Goal: Information Seeking & Learning: Find contact information

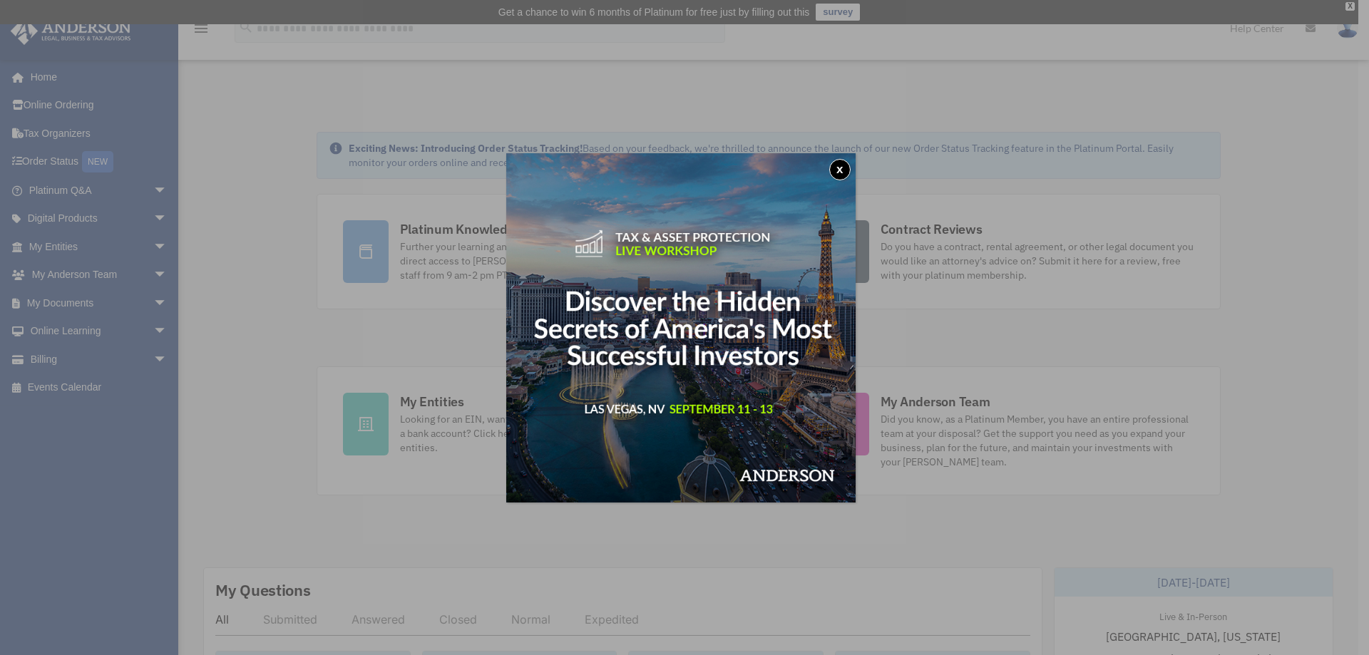
click at [846, 172] on button "x" at bounding box center [839, 169] width 21 height 21
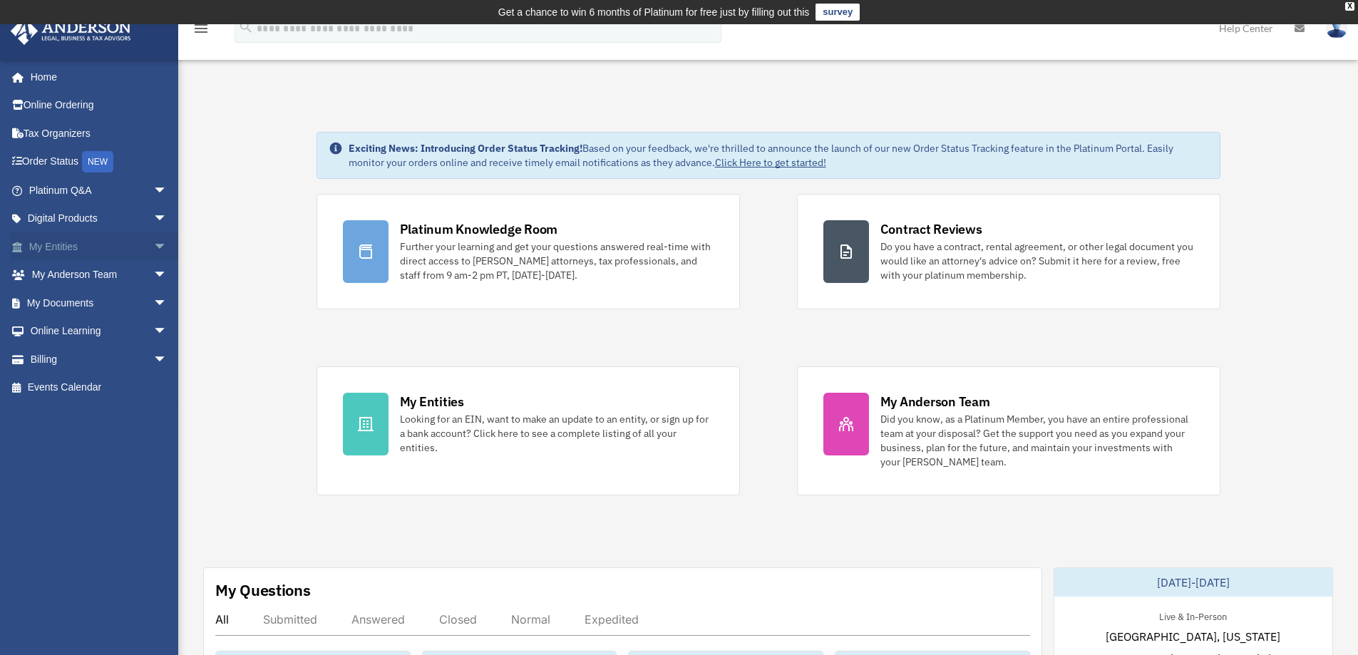
click at [438, 415] on div "Looking for an EIN, want to make an update to an entity, or sign up for a bank …" at bounding box center [557, 433] width 314 height 43
click at [153, 245] on span "arrow_drop_down" at bounding box center [167, 246] width 29 height 29
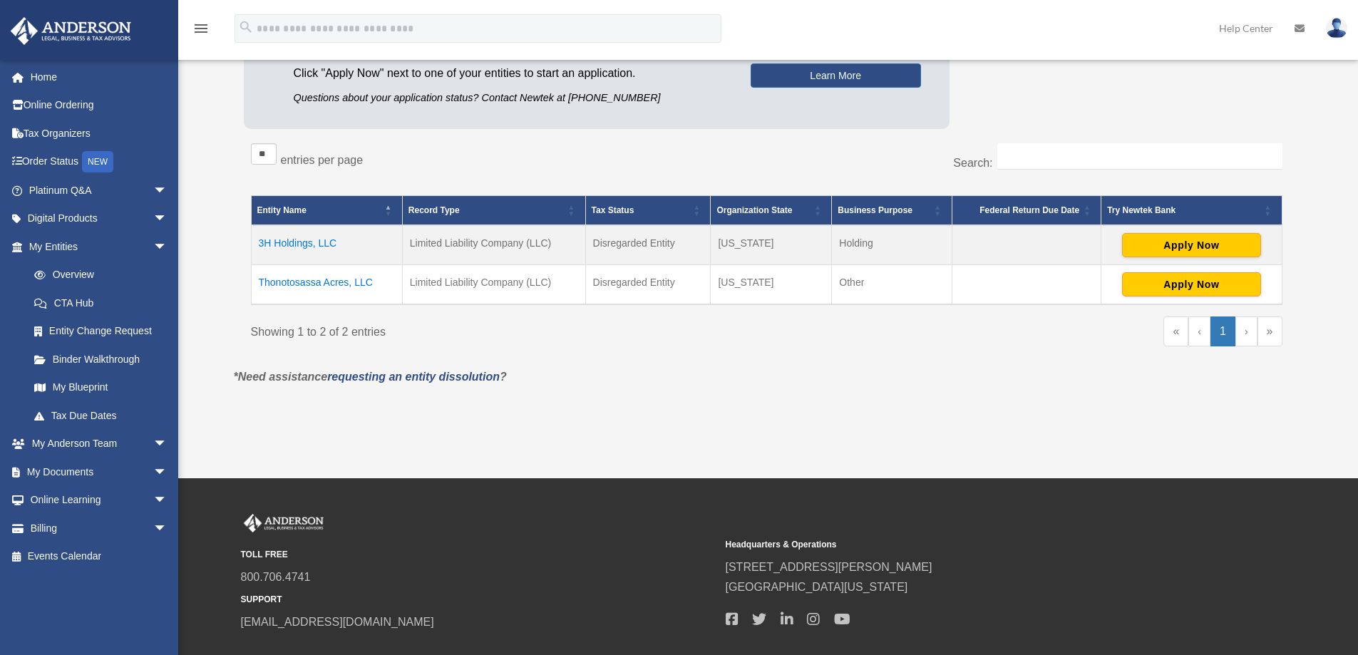
scroll to position [214, 0]
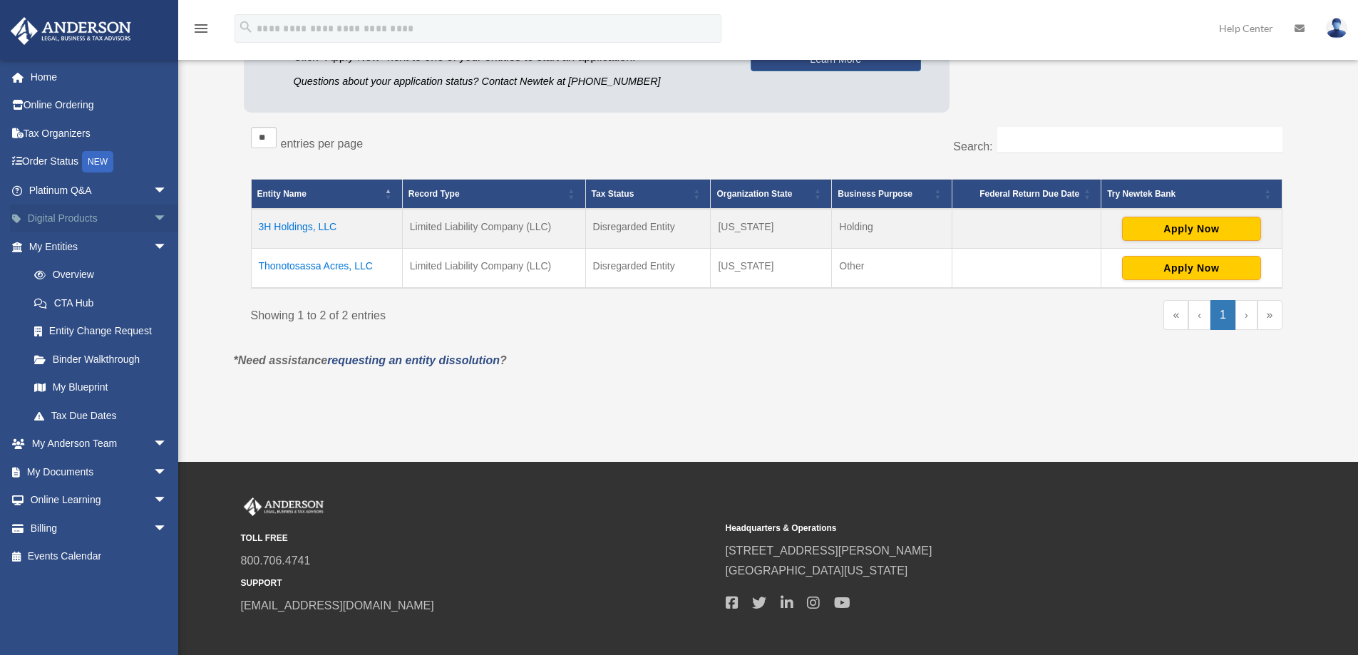
click at [153, 219] on span "arrow_drop_down" at bounding box center [167, 219] width 29 height 29
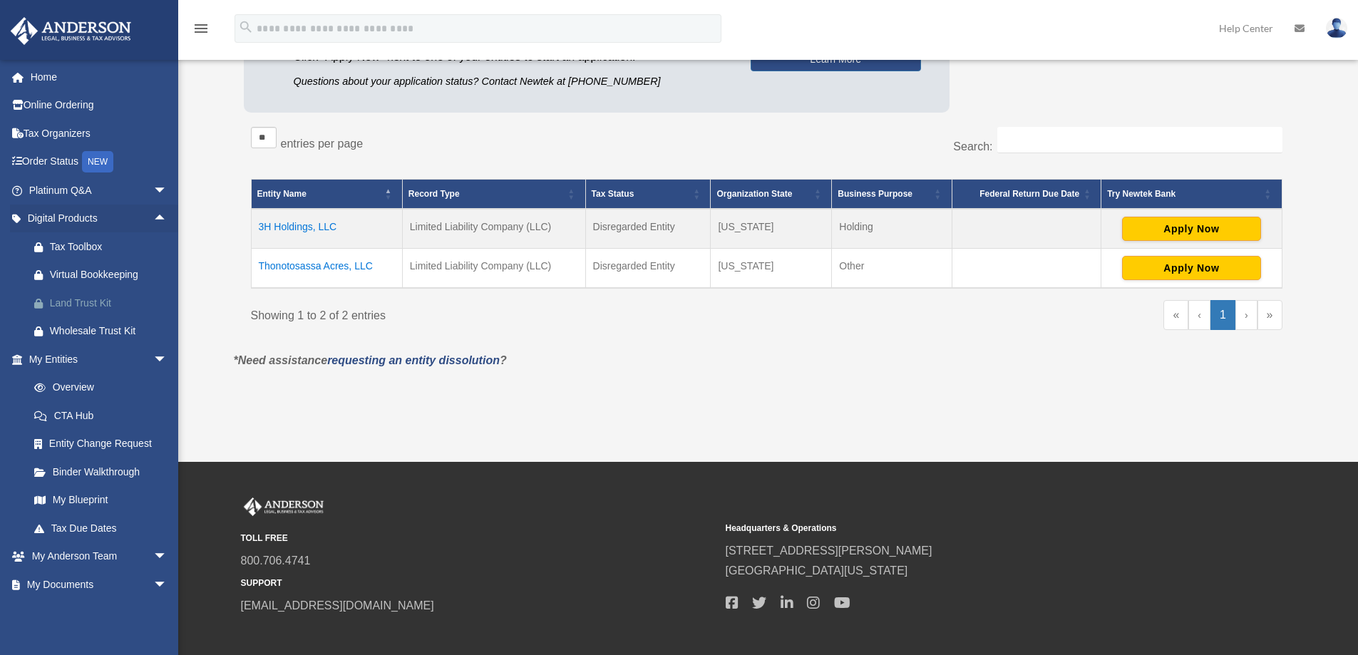
click at [85, 302] on div "Land Trust Kit" at bounding box center [110, 304] width 121 height 18
click at [74, 167] on link "Order Status NEW" at bounding box center [99, 162] width 179 height 29
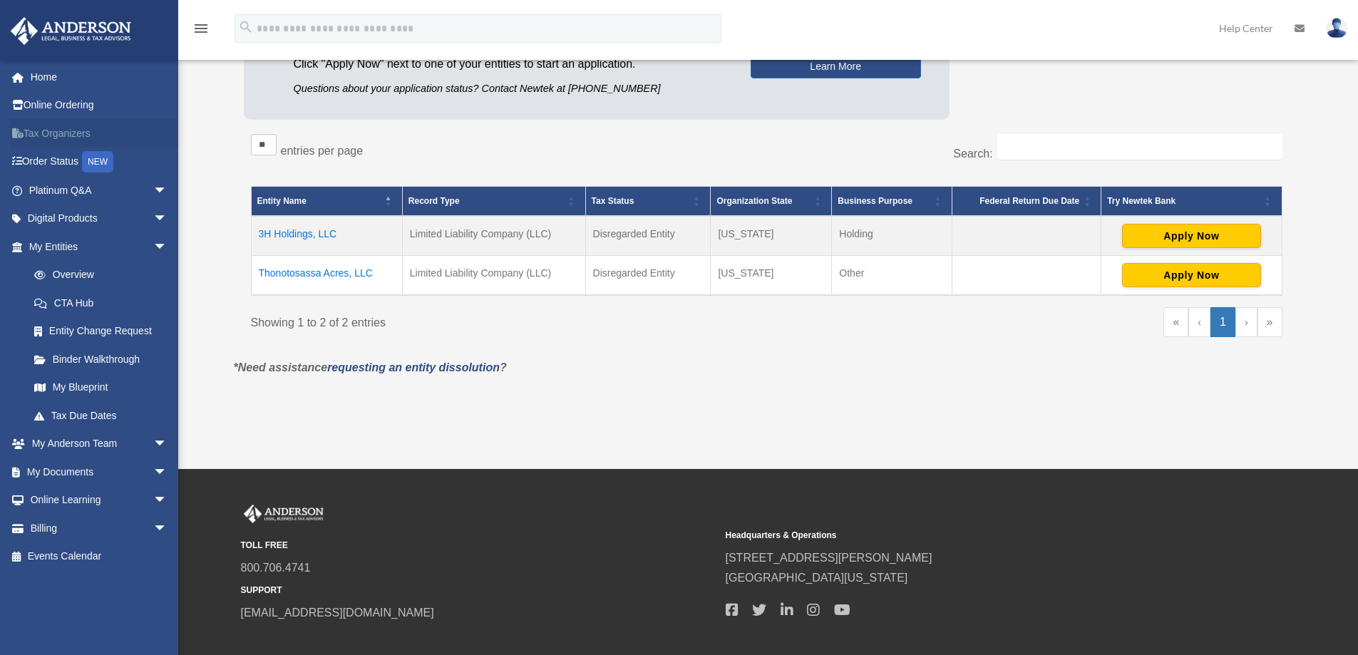
scroll to position [210, 0]
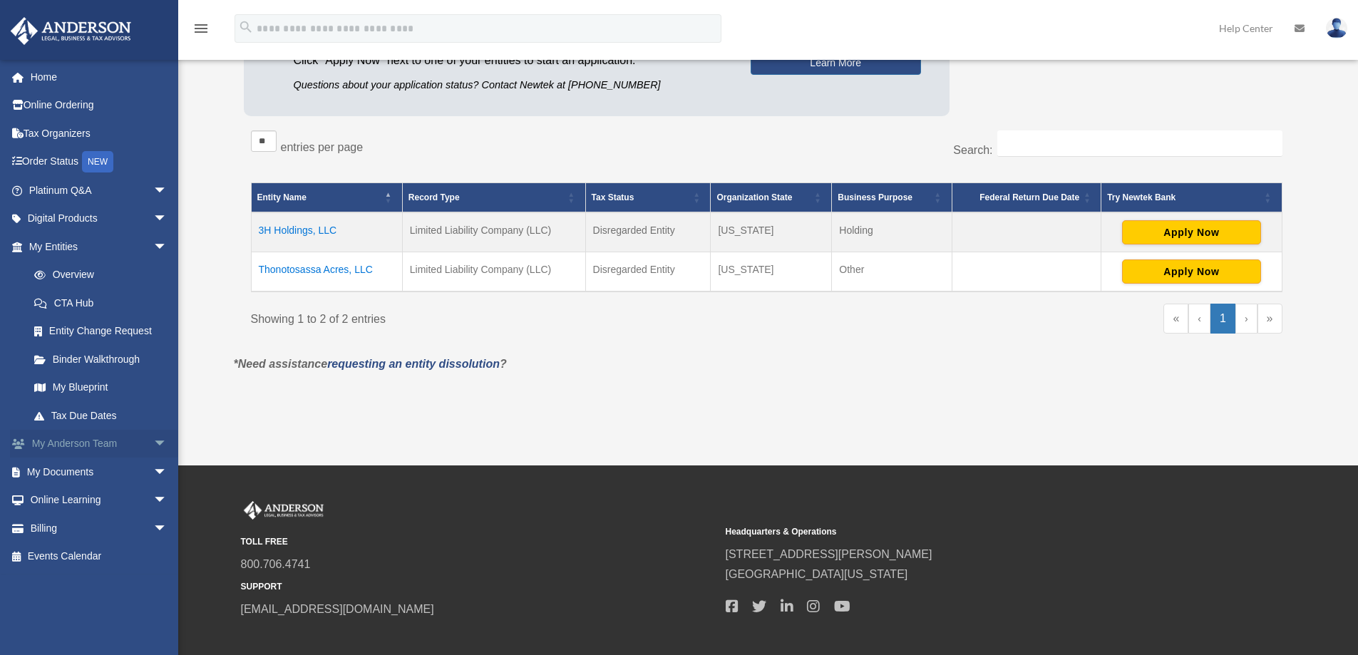
click at [135, 439] on link "My [PERSON_NAME] Team arrow_drop_down" at bounding box center [99, 444] width 179 height 29
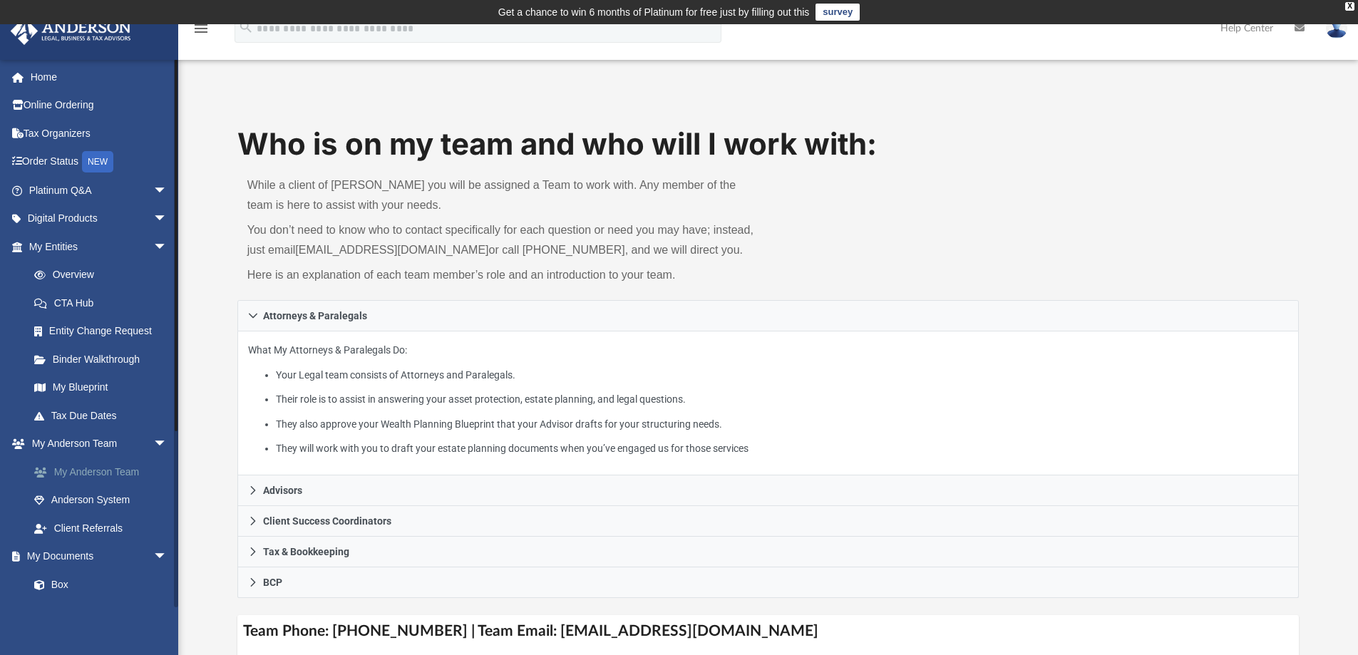
click at [128, 473] on link "My Anderson Team" at bounding box center [104, 472] width 169 height 29
drag, startPoint x: 502, startPoint y: 251, endPoint x: 572, endPoint y: 240, distance: 70.7
click at [572, 240] on p "You don’t need to know who to contact specifically for each question or need yo…" at bounding box center [502, 240] width 511 height 40
click at [1269, 195] on div "Who is on my team and who will I work with: While a client of Anderson you will…" at bounding box center [768, 211] width 1062 height 177
click at [1352, 6] on div "X" at bounding box center [1350, 6] width 9 height 9
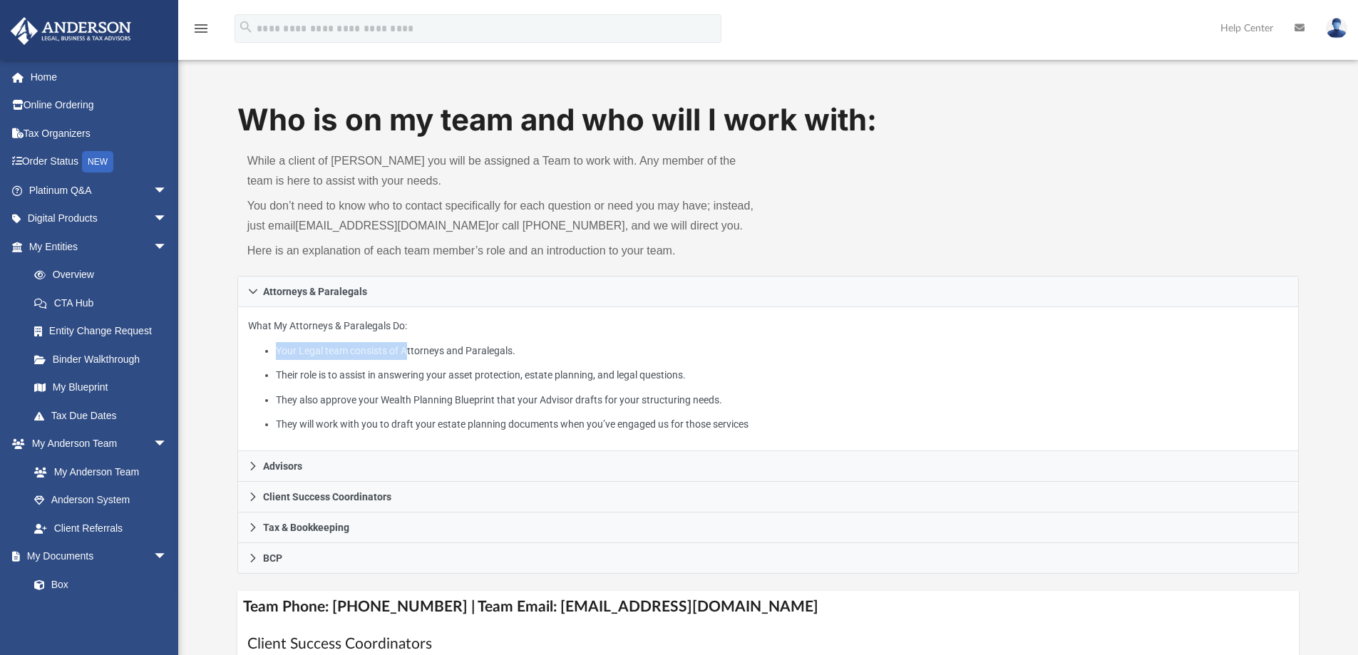
click at [464, 342] on ul "Your Legal team consists of Attorneys and Paralegals. Their role is to assist i…" at bounding box center [768, 387] width 1041 height 91
drag, startPoint x: 306, startPoint y: 372, endPoint x: 490, endPoint y: 367, distance: 184.0
click at [461, 372] on li "Their role is to assist in answering your asset protection, estate planning, an…" at bounding box center [782, 376] width 1013 height 18
drag, startPoint x: 294, startPoint y: 399, endPoint x: 359, endPoint y: 399, distance: 65.6
click at [359, 399] on li "They also approve your Wealth Planning Blueprint that your Advisor drafts for y…" at bounding box center [782, 400] width 1013 height 18
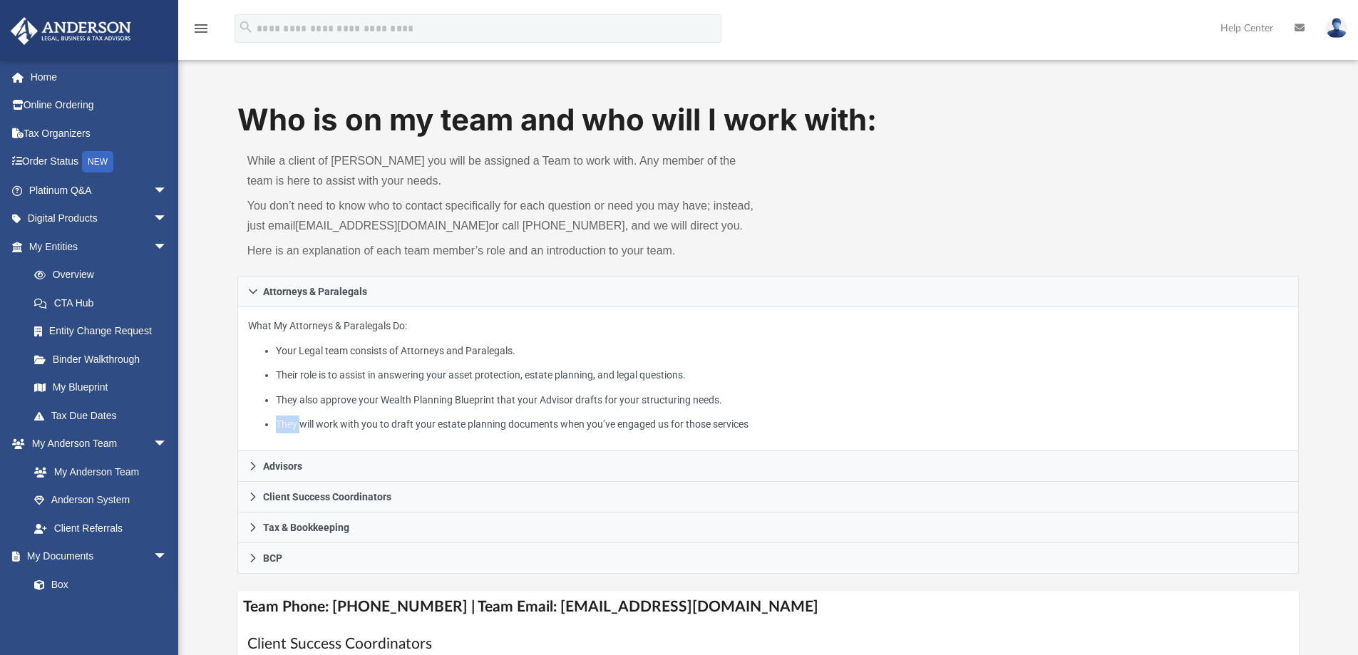
click at [350, 417] on li "They will work with you to draft your estate planning documents when you’ve eng…" at bounding box center [782, 425] width 1013 height 18
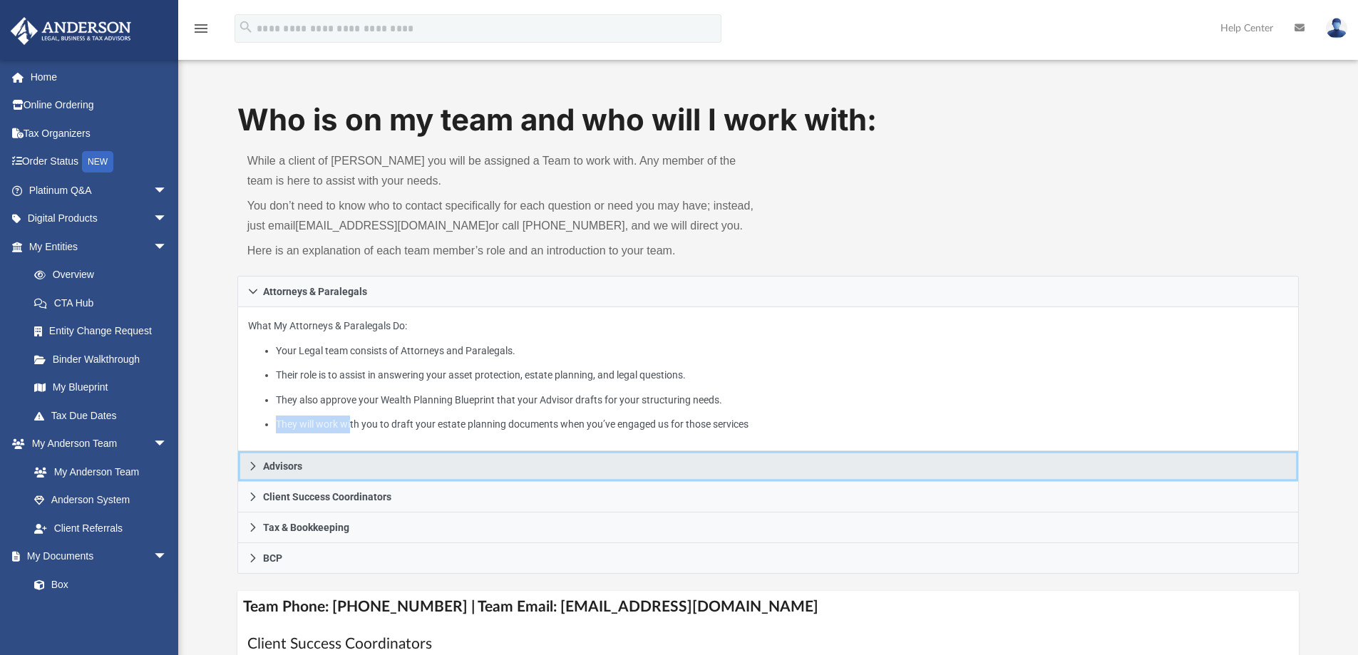
click at [250, 473] on link "Advisors" at bounding box center [768, 466] width 1062 height 31
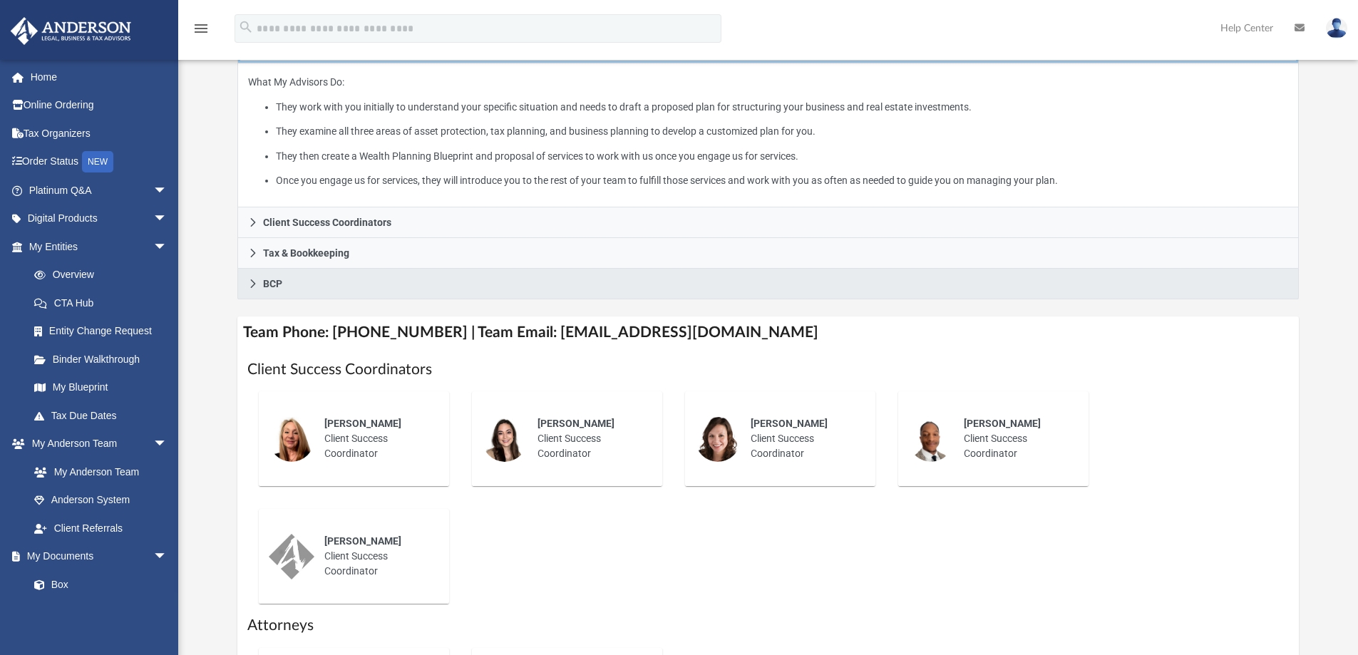
scroll to position [357, 0]
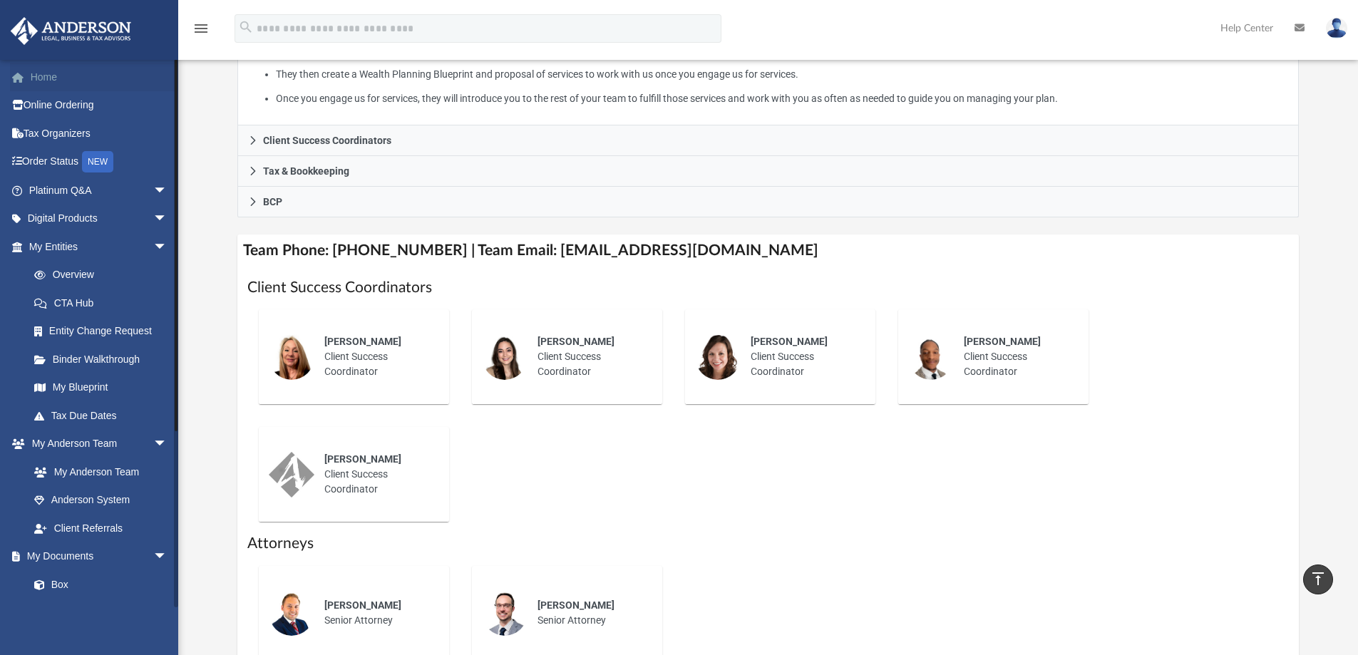
click at [51, 75] on link "Home" at bounding box center [99, 77] width 179 height 29
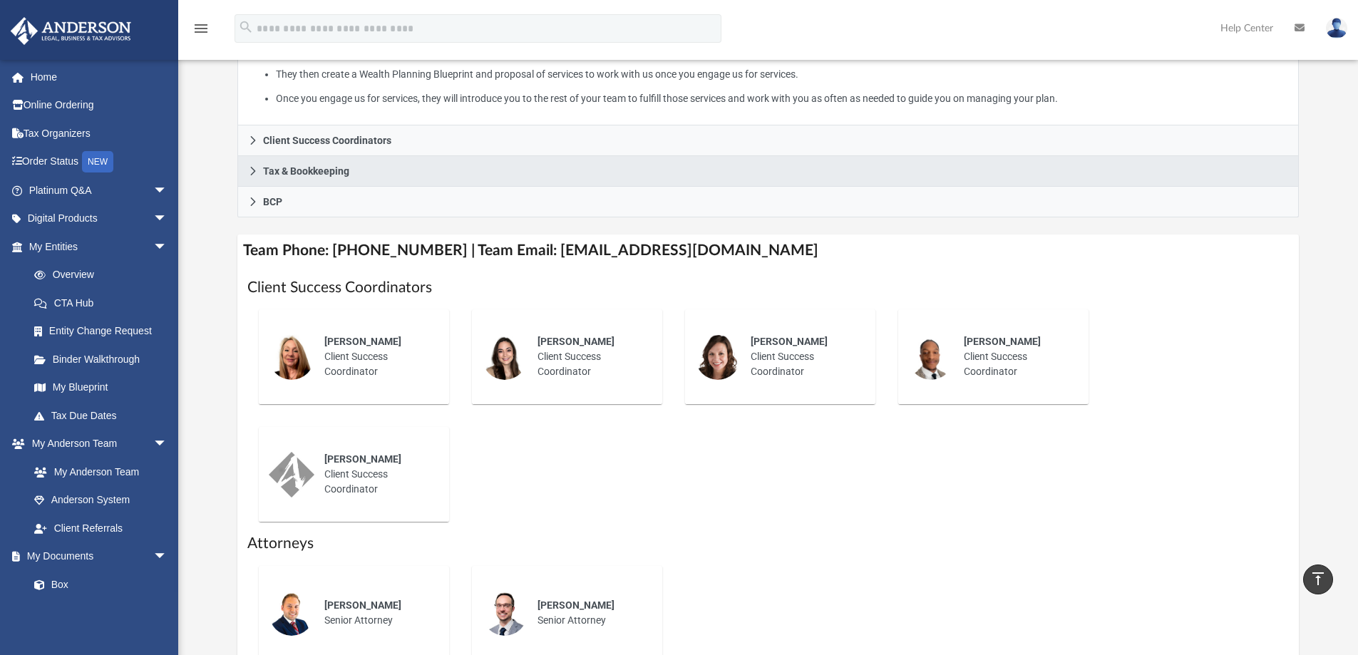
scroll to position [0, 0]
